Goal: Obtain resource: Obtain resource

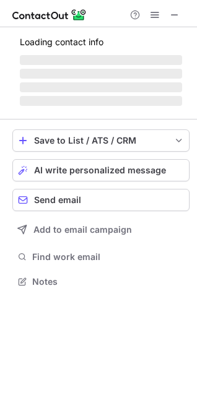
scroll to position [300, 197]
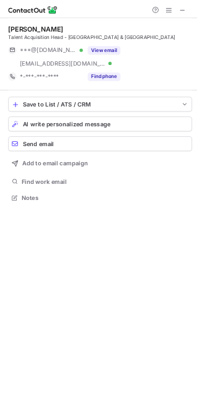
scroll to position [288, 197]
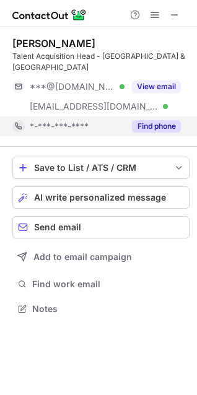
click at [149, 120] on button "Find phone" at bounding box center [156, 126] width 49 height 12
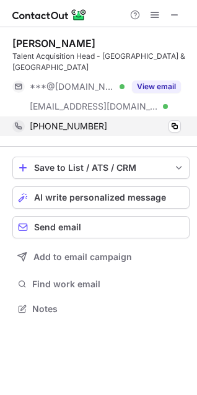
click at [181, 116] on div "+917406867672 Copy" at bounding box center [96, 126] width 168 height 20
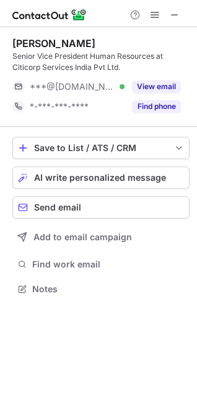
scroll to position [280, 197]
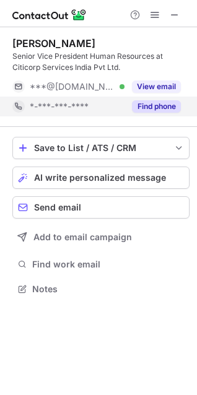
click at [147, 105] on button "Find phone" at bounding box center [156, 106] width 49 height 12
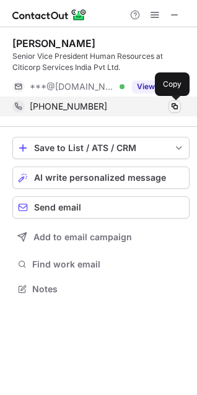
click at [173, 108] on span at bounding box center [175, 107] width 10 height 10
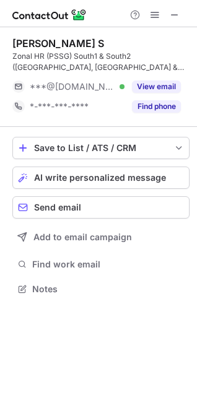
scroll to position [280, 197]
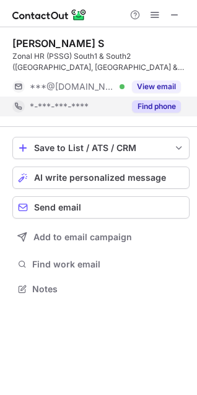
click at [146, 111] on button "Find phone" at bounding box center [156, 106] width 49 height 12
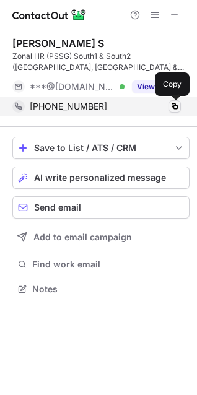
click at [174, 109] on span at bounding box center [175, 107] width 10 height 10
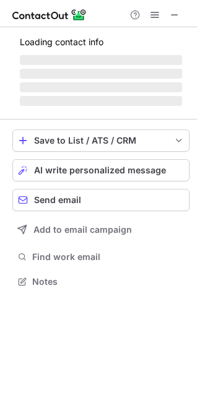
scroll to position [280, 197]
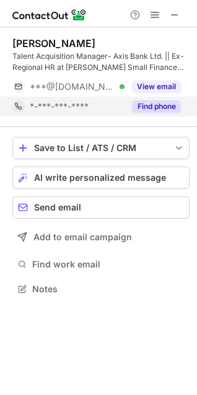
click at [168, 108] on button "Find phone" at bounding box center [156, 106] width 49 height 12
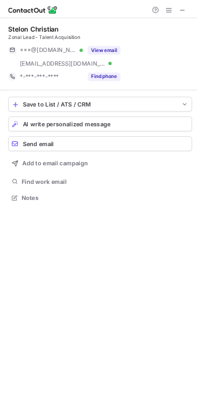
scroll to position [288, 197]
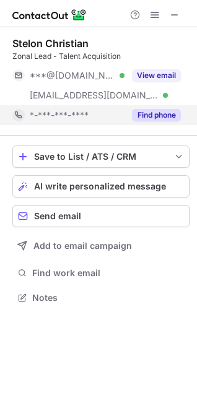
click at [153, 112] on button "Find phone" at bounding box center [156, 115] width 49 height 12
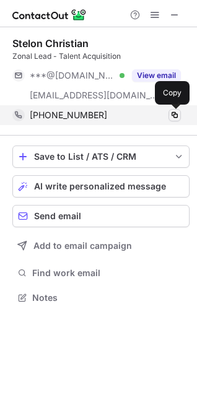
click at [178, 111] on span at bounding box center [175, 115] width 10 height 10
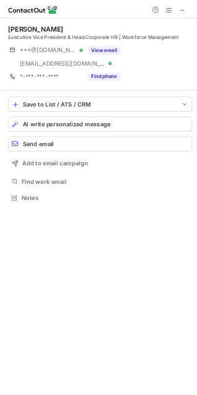
scroll to position [300, 197]
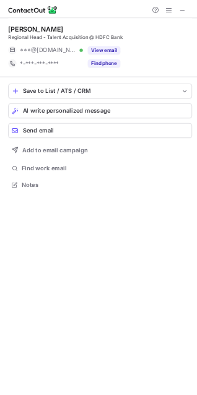
scroll to position [269, 197]
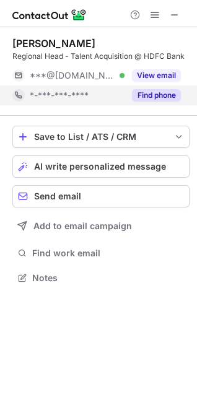
click at [155, 99] on button "Find phone" at bounding box center [156, 95] width 49 height 12
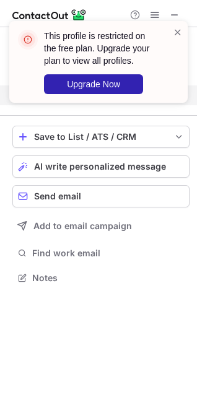
scroll to position [249, 197]
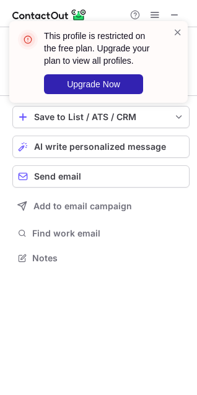
click at [150, 21] on div "This profile is restricted on the free plan. Upgrade your plan to view all prof…" at bounding box center [98, 62] width 178 height 82
click at [155, 17] on div "This profile is restricted on the free plan. Upgrade your plan to view all prof…" at bounding box center [98, 67] width 198 height 116
click at [180, 30] on span at bounding box center [178, 32] width 10 height 12
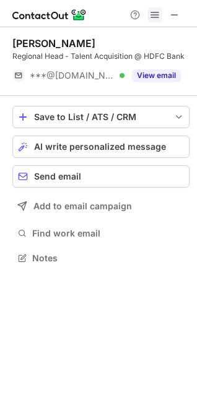
click at [155, 17] on span at bounding box center [155, 15] width 10 height 10
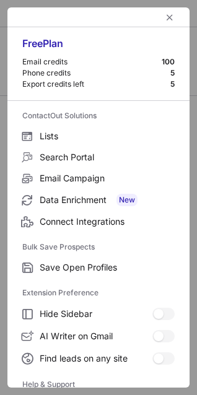
scroll to position [120, 0]
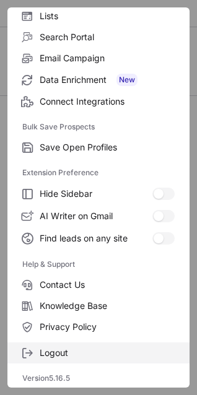
click at [64, 342] on label "Logout" at bounding box center [98, 352] width 182 height 21
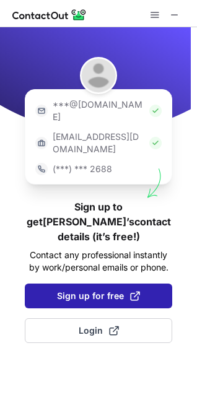
click at [82, 290] on span "Sign up for free" at bounding box center [98, 296] width 83 height 12
click at [60, 290] on span "Sign up for free" at bounding box center [98, 296] width 83 height 12
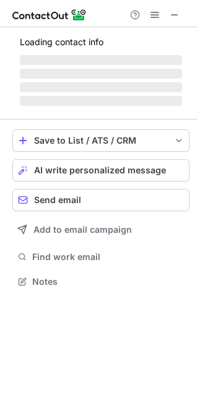
scroll to position [6, 6]
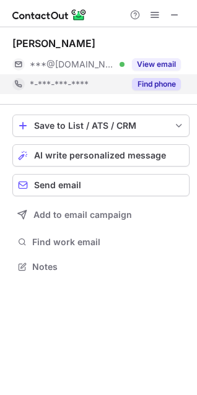
click at [173, 87] on button "Find phone" at bounding box center [156, 84] width 49 height 12
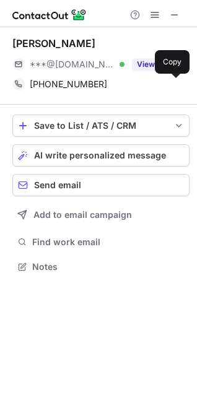
click at [173, 87] on span at bounding box center [175, 84] width 10 height 10
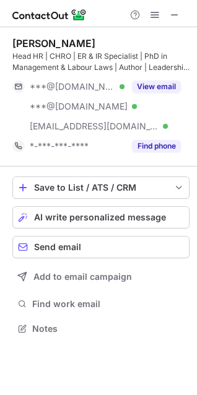
scroll to position [320, 197]
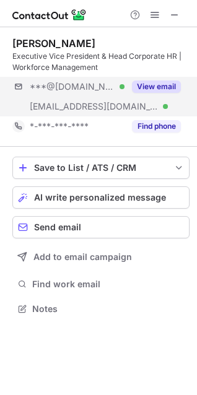
scroll to position [300, 197]
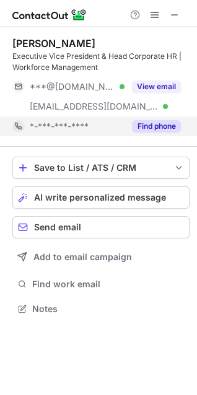
click at [163, 124] on button "Find phone" at bounding box center [156, 126] width 49 height 12
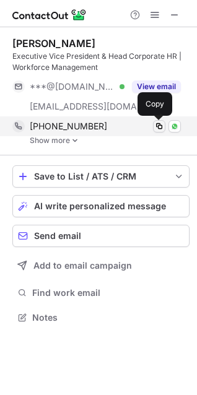
click at [163, 128] on span at bounding box center [159, 126] width 10 height 10
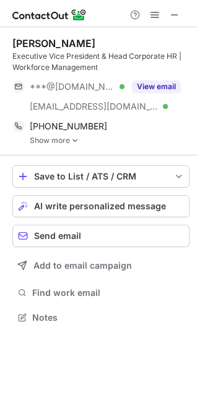
click at [74, 144] on img at bounding box center [74, 140] width 7 height 9
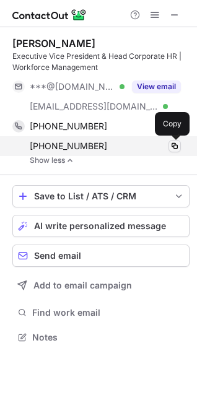
click at [176, 149] on span at bounding box center [175, 146] width 10 height 10
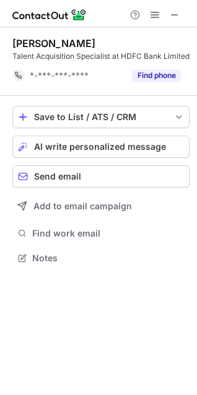
scroll to position [249, 197]
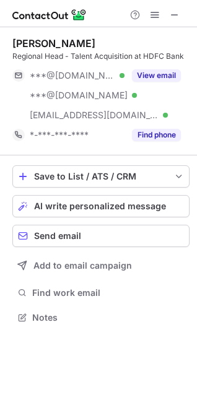
scroll to position [308, 197]
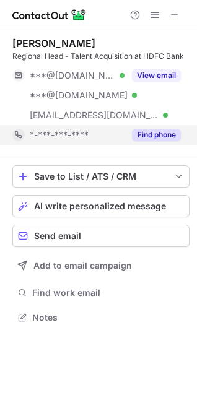
click at [139, 134] on button "Find phone" at bounding box center [156, 135] width 49 height 12
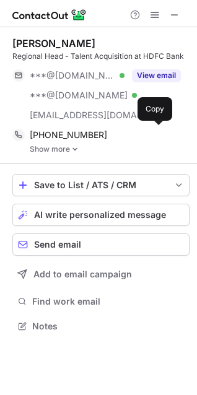
scroll to position [317, 197]
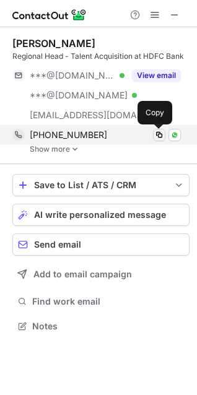
click at [158, 134] on span at bounding box center [159, 135] width 10 height 10
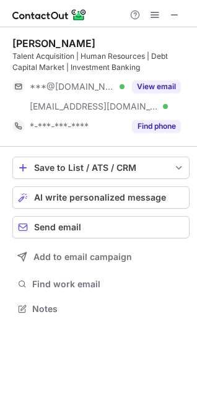
scroll to position [300, 197]
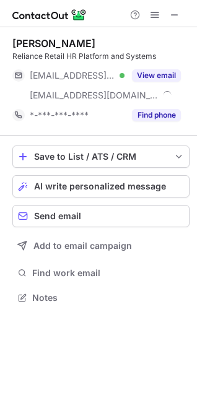
scroll to position [288, 197]
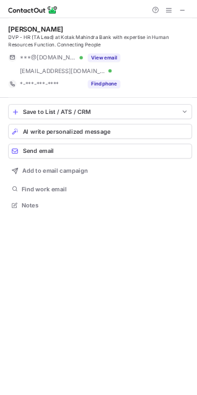
scroll to position [300, 197]
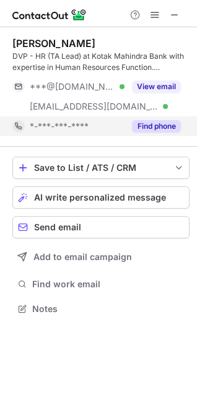
click at [143, 127] on button "Find phone" at bounding box center [156, 126] width 49 height 12
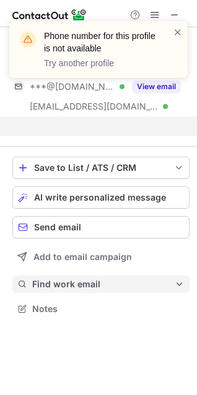
scroll to position [280, 197]
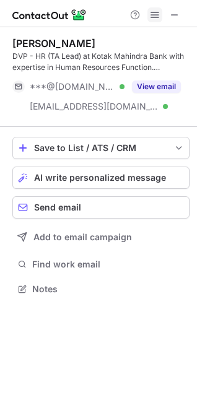
click at [155, 10] on span at bounding box center [155, 15] width 10 height 10
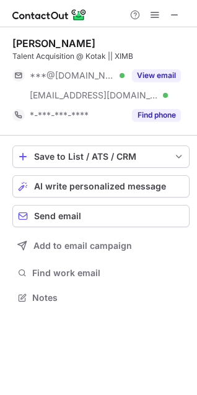
scroll to position [288, 197]
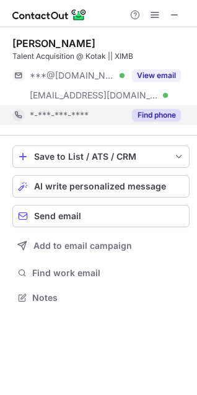
click at [169, 113] on button "Find phone" at bounding box center [156, 115] width 49 height 12
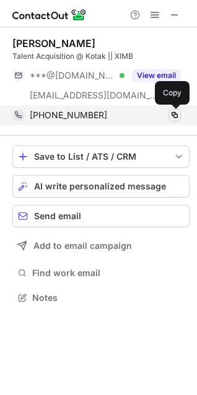
click at [176, 118] on span at bounding box center [175, 115] width 10 height 10
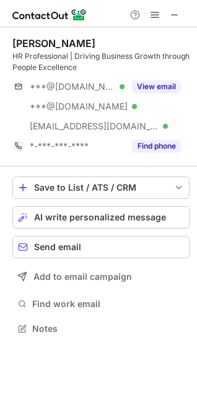
scroll to position [320, 197]
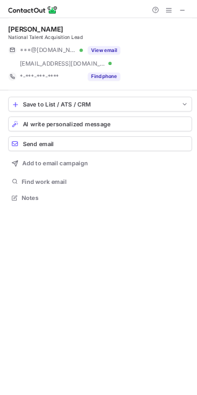
scroll to position [288, 197]
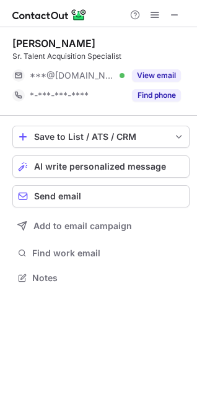
scroll to position [269, 197]
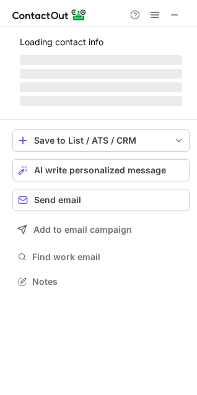
scroll to position [300, 197]
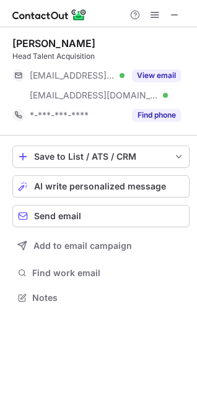
scroll to position [288, 197]
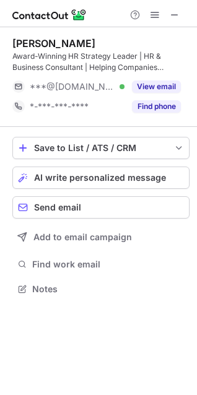
scroll to position [280, 197]
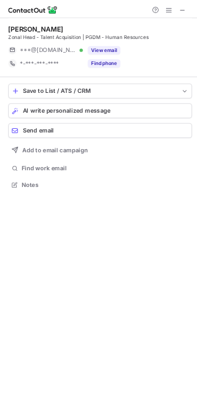
scroll to position [280, 197]
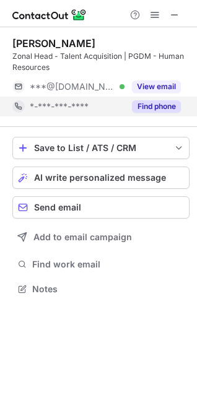
click at [143, 109] on button "Find phone" at bounding box center [156, 106] width 49 height 12
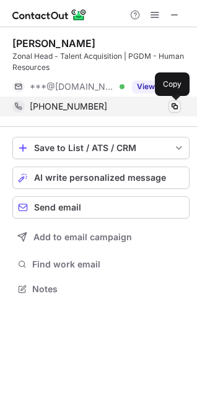
click at [178, 111] on span at bounding box center [175, 107] width 10 height 10
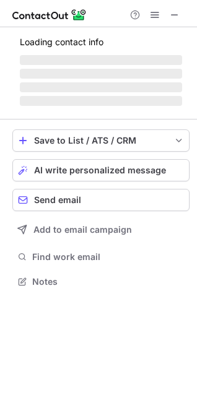
scroll to position [6, 6]
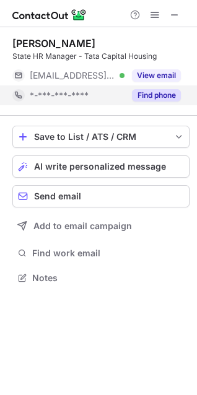
click at [144, 96] on button "Find phone" at bounding box center [156, 95] width 49 height 12
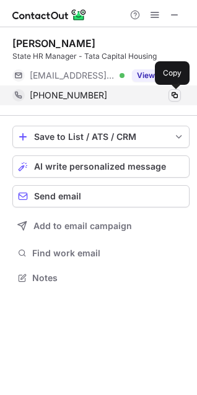
click at [175, 96] on span at bounding box center [175, 95] width 10 height 10
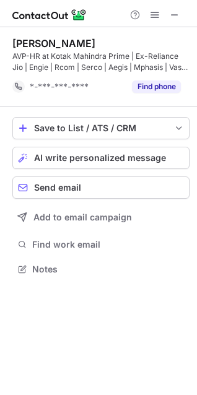
scroll to position [261, 197]
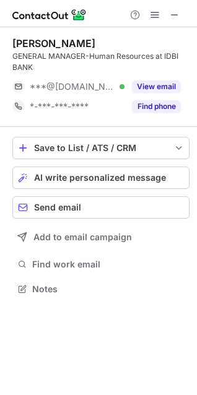
scroll to position [280, 197]
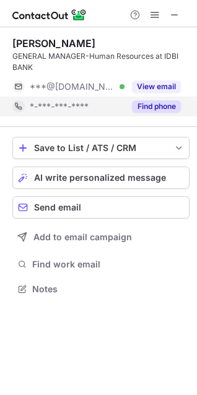
click at [145, 104] on button "Find phone" at bounding box center [156, 106] width 49 height 12
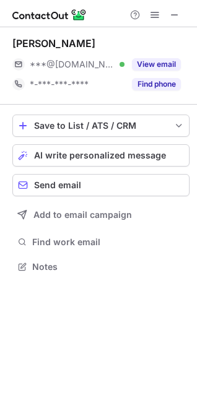
scroll to position [258, 197]
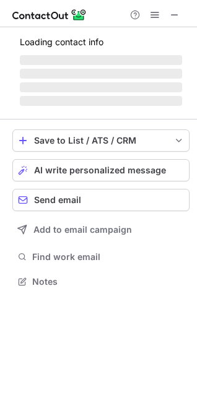
scroll to position [6, 6]
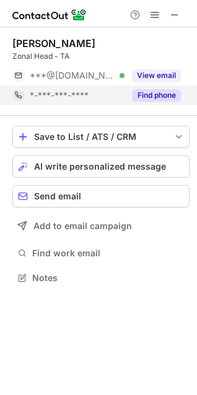
click at [174, 94] on button "Find phone" at bounding box center [156, 95] width 49 height 12
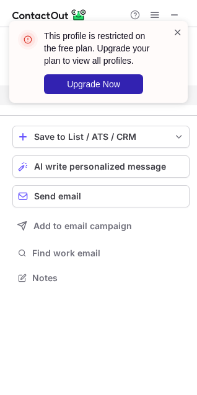
click at [178, 32] on span at bounding box center [178, 32] width 10 height 12
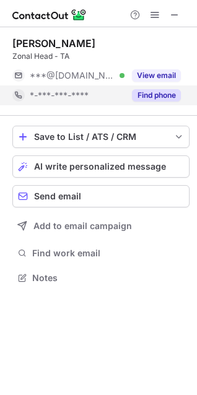
click at [158, 17] on div "This profile is restricted on the free plan. Upgrade your plan to view all prof…" at bounding box center [98, 21] width 198 height 25
click at [158, 17] on span at bounding box center [155, 15] width 10 height 10
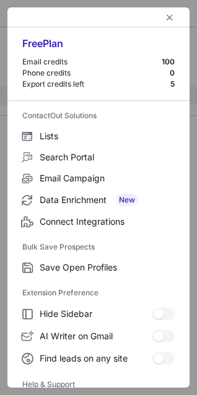
scroll to position [120, 0]
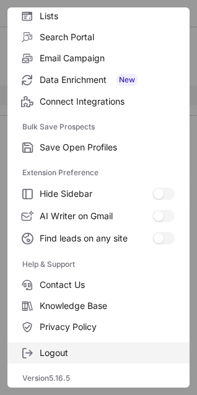
click at [60, 349] on span "Logout" at bounding box center [107, 352] width 135 height 11
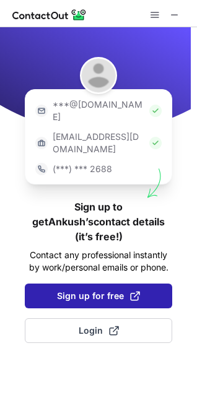
click at [76, 290] on span "Sign up for free" at bounding box center [98, 296] width 83 height 12
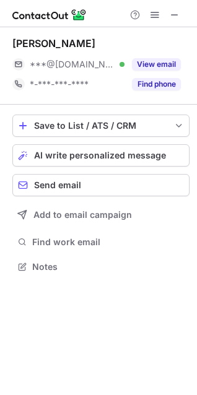
scroll to position [6, 6]
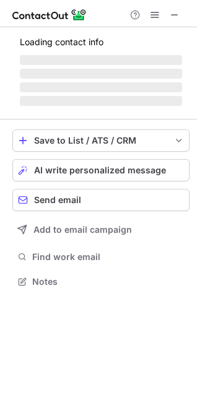
scroll to position [300, 197]
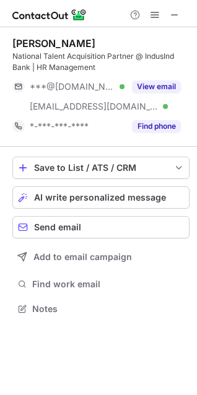
scroll to position [300, 197]
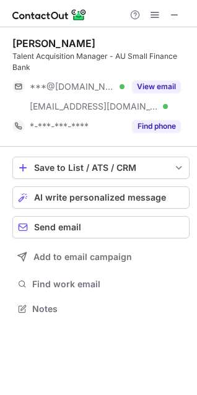
scroll to position [300, 197]
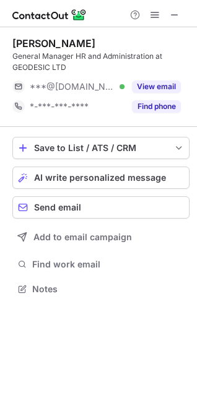
scroll to position [280, 197]
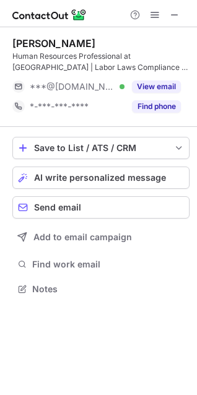
scroll to position [280, 197]
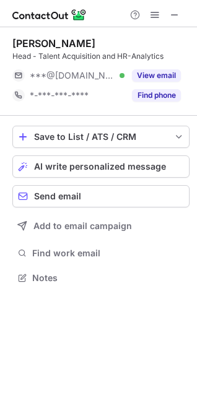
scroll to position [269, 197]
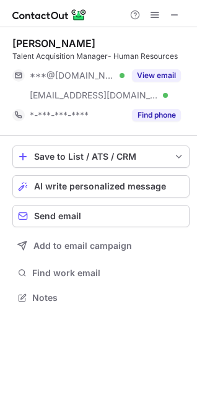
scroll to position [288, 197]
